Goal: Communication & Community: Answer question/provide support

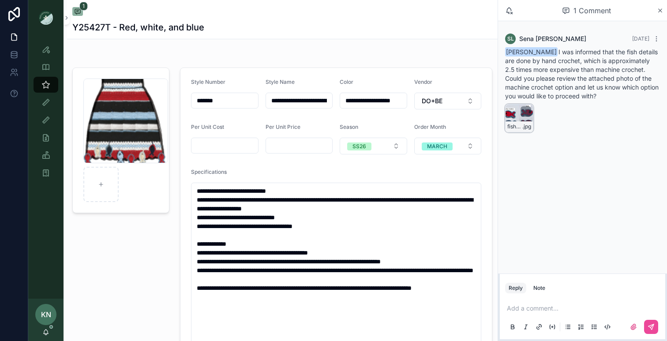
click at [528, 114] on icon "scrollable content" at bounding box center [526, 113] width 5 height 1
click at [520, 125] on span "fish-detail" at bounding box center [515, 126] width 15 height 7
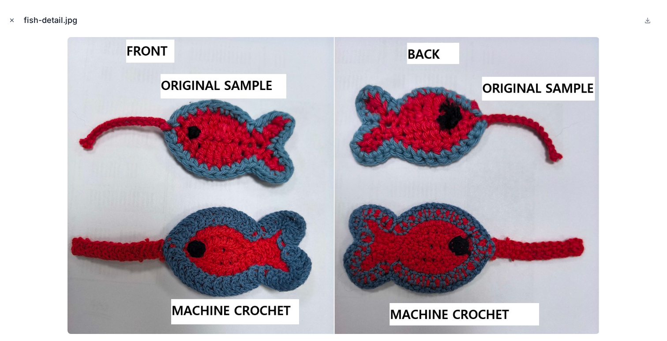
click at [14, 21] on icon "Close modal" at bounding box center [12, 20] width 6 height 6
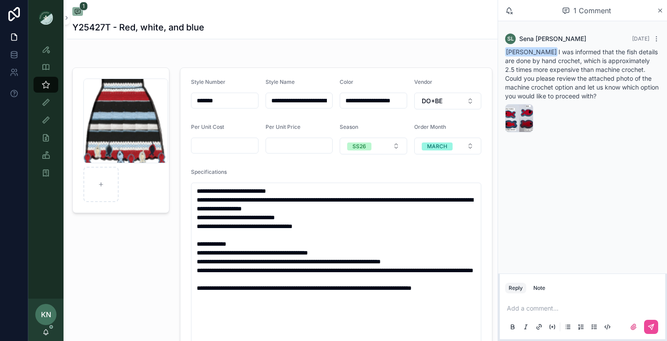
click at [575, 308] on p "scrollable content" at bounding box center [584, 308] width 155 height 9
click at [585, 290] on span "[EMAIL_ADDRESS][DOMAIN_NAME]" at bounding box center [576, 294] width 106 height 9
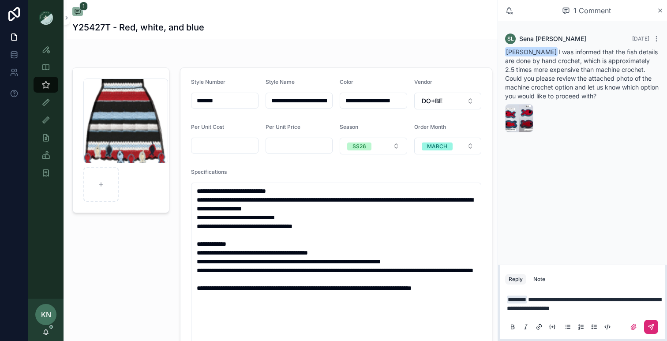
click at [652, 325] on icon "scrollable content" at bounding box center [651, 326] width 5 height 5
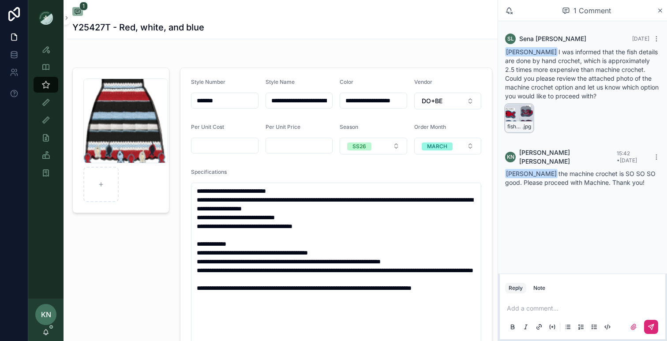
click at [517, 113] on div "fish-detail .jpg" at bounding box center [519, 118] width 28 height 28
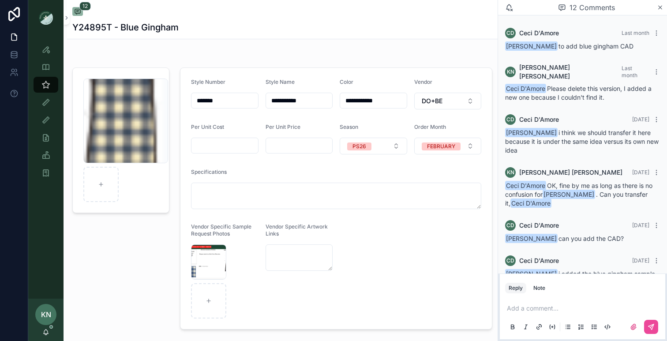
scroll to position [399, 0]
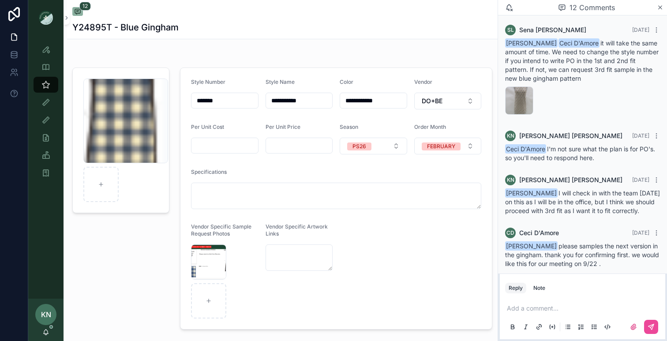
click at [517, 311] on p "scrollable content" at bounding box center [584, 308] width 155 height 9
click at [548, 287] on span "[PERSON_NAME]" at bounding box center [576, 285] width 106 height 9
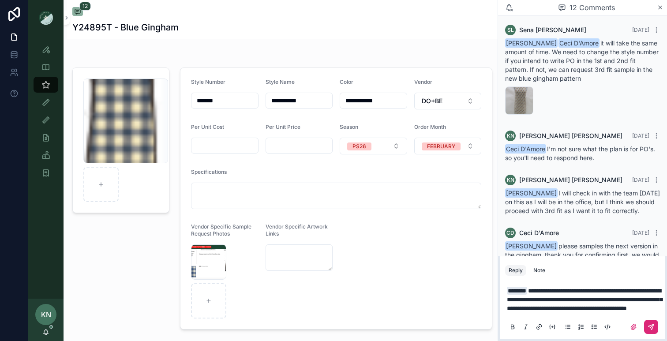
click at [655, 326] on icon "scrollable content" at bounding box center [651, 327] width 7 height 7
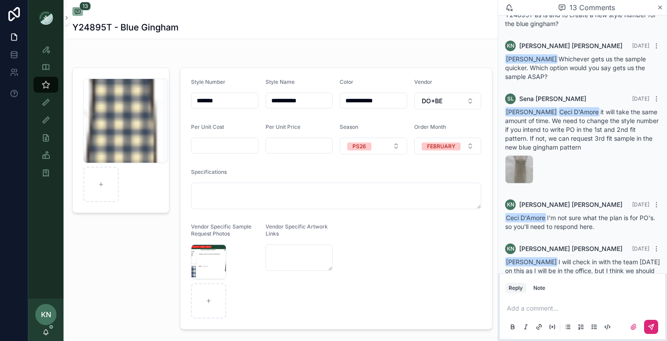
scroll to position [337, 0]
